Goal: Transaction & Acquisition: Subscribe to service/newsletter

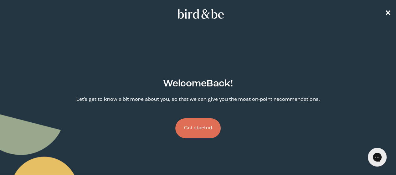
click at [196, 118] on button "Get started" at bounding box center [197, 128] width 45 height 20
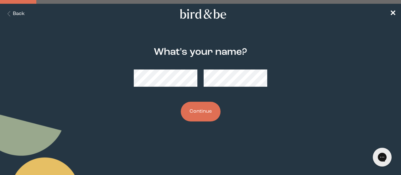
click at [196, 116] on button "Continue" at bounding box center [201, 112] width 40 height 20
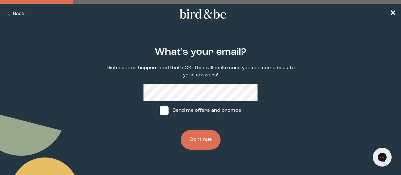
click at [207, 136] on button "Continue" at bounding box center [201, 140] width 40 height 20
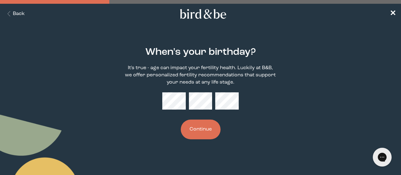
click at [207, 136] on button "Continue" at bounding box center [201, 130] width 40 height 20
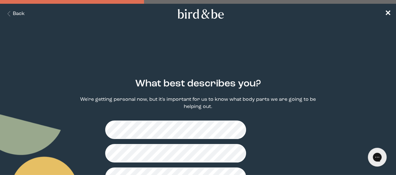
scroll to position [29, 0]
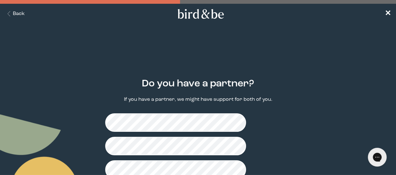
scroll to position [22, 0]
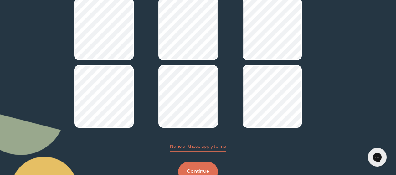
scroll to position [115, 0]
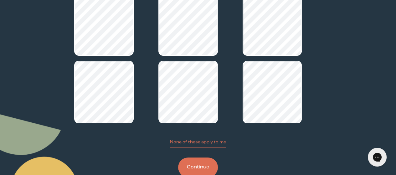
click at [198, 158] on button "Continue" at bounding box center [198, 168] width 40 height 20
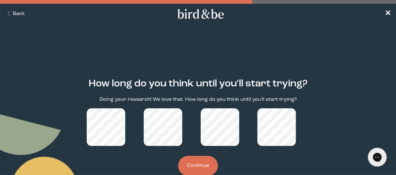
click at [205, 156] on button "Continue" at bounding box center [198, 166] width 40 height 20
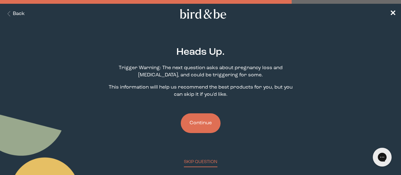
click at [197, 128] on button "Continue" at bounding box center [201, 123] width 40 height 20
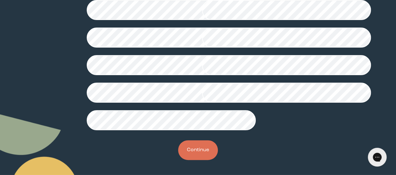
scroll to position [203, 0]
click at [202, 160] on button "Continue" at bounding box center [198, 150] width 40 height 20
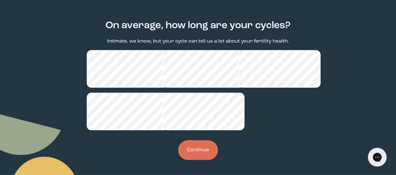
scroll to position [69, 0]
click at [195, 152] on button "Continue" at bounding box center [198, 150] width 40 height 20
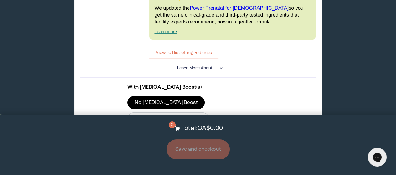
scroll to position [1549, 0]
click at [179, 149] on div at bounding box center [204, 157] width 140 height 17
click at [134, 154] on input "CA$65.70 Subscribe + Free Shipping" at bounding box center [134, 154] width 0 height 0
radio input "true"
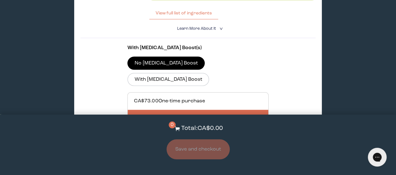
scroll to position [1589, 0]
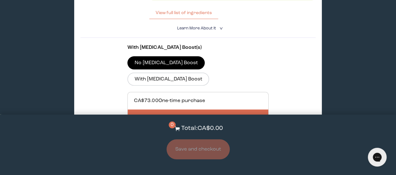
click at [189, 143] on button "Add to Cart - CA$65.70" at bounding box center [198, 149] width 72 height 13
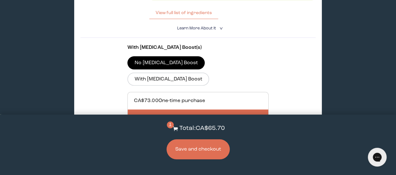
click at [192, 153] on button "Save and checkout" at bounding box center [198, 149] width 63 height 20
